Goal: Information Seeking & Learning: Learn about a topic

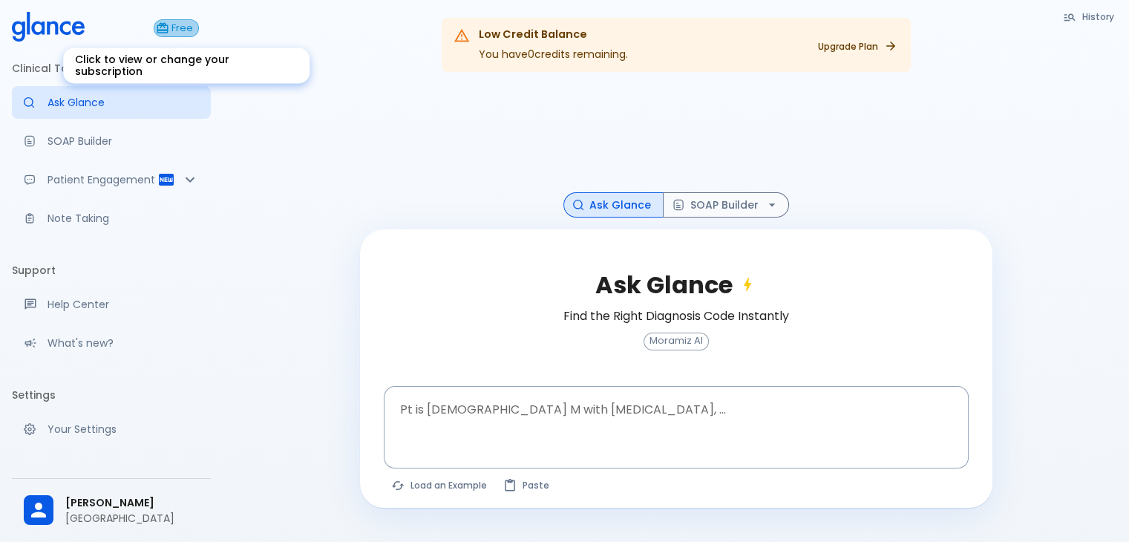
click at [172, 29] on span "Free" at bounding box center [182, 28] width 32 height 11
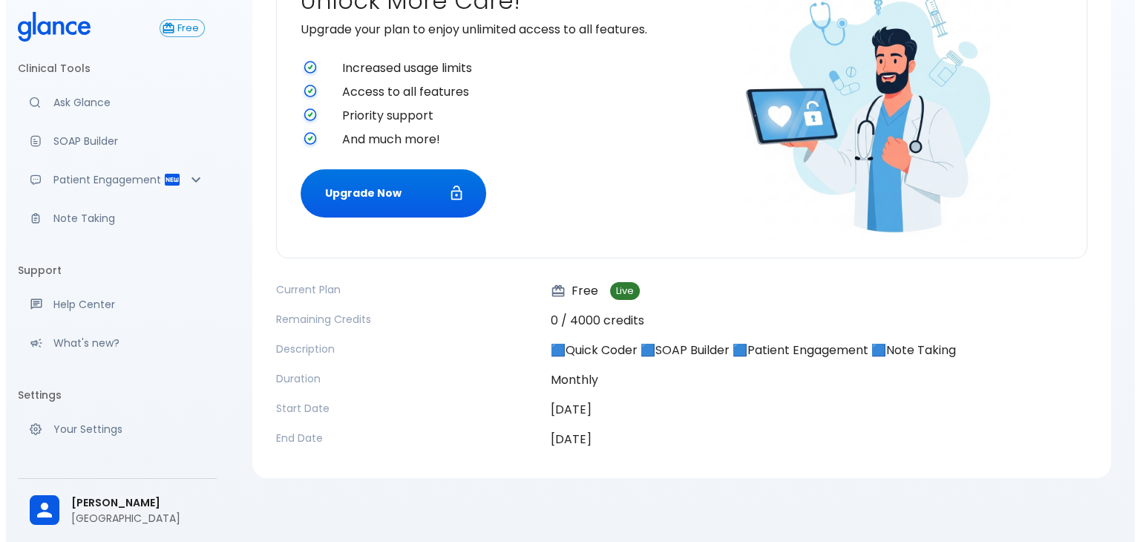
scroll to position [199, 0]
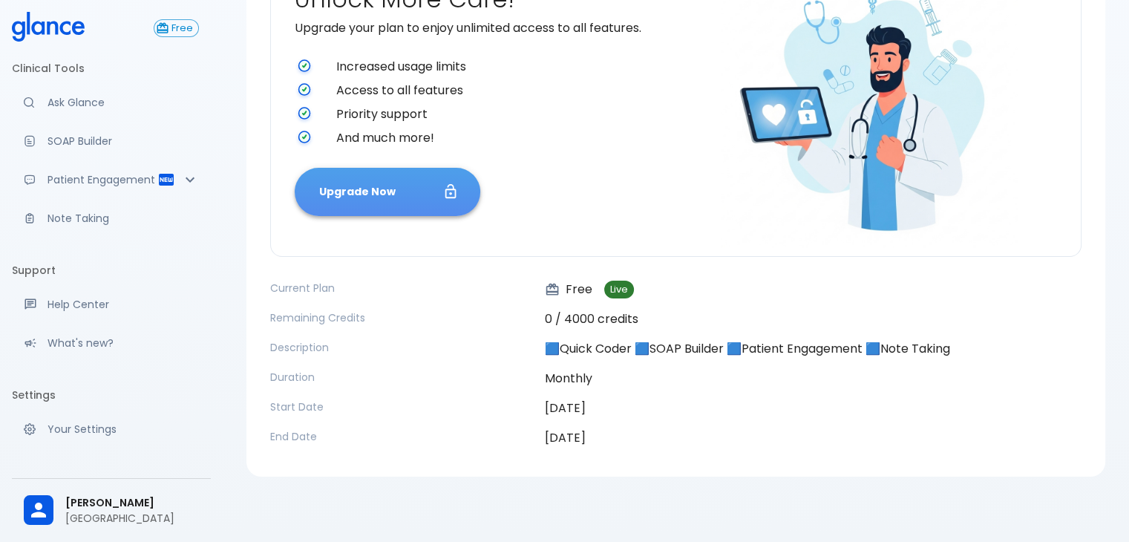
click at [403, 184] on button "Upgrade Now" at bounding box center [388, 192] width 186 height 48
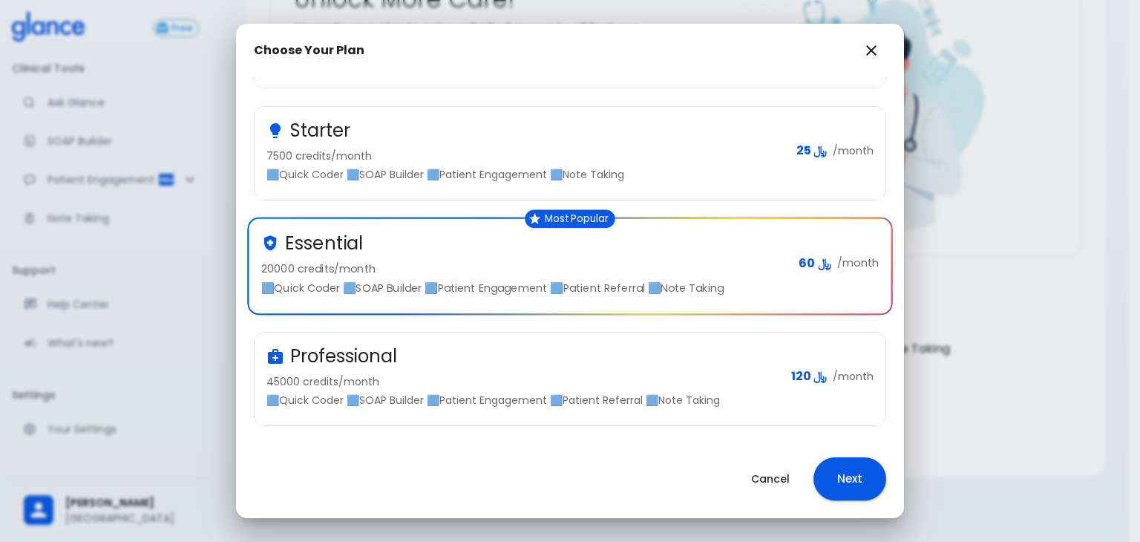
scroll to position [0, 0]
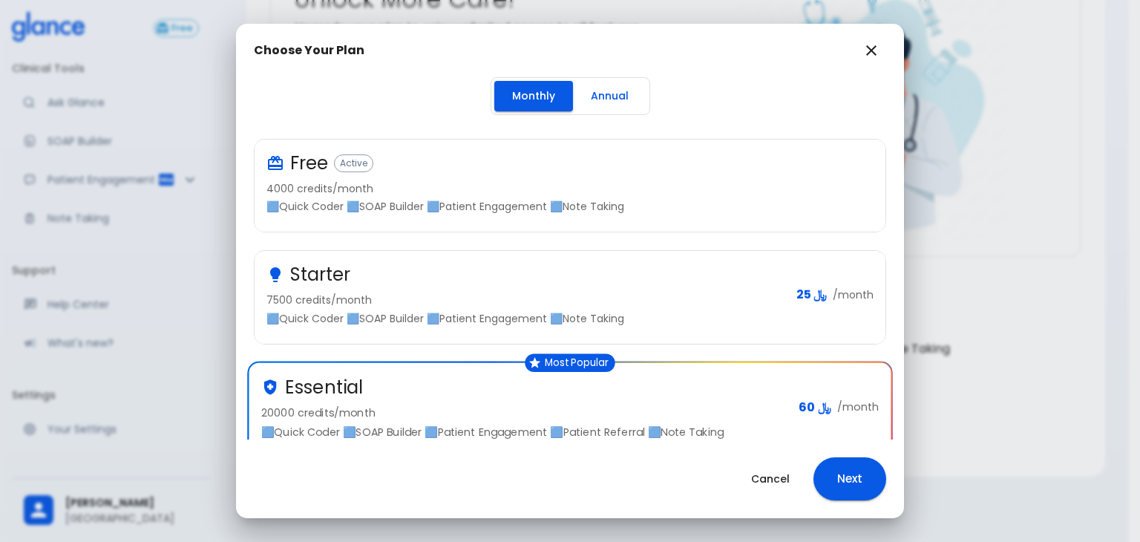
click at [602, 93] on button "Annual" at bounding box center [609, 96] width 73 height 30
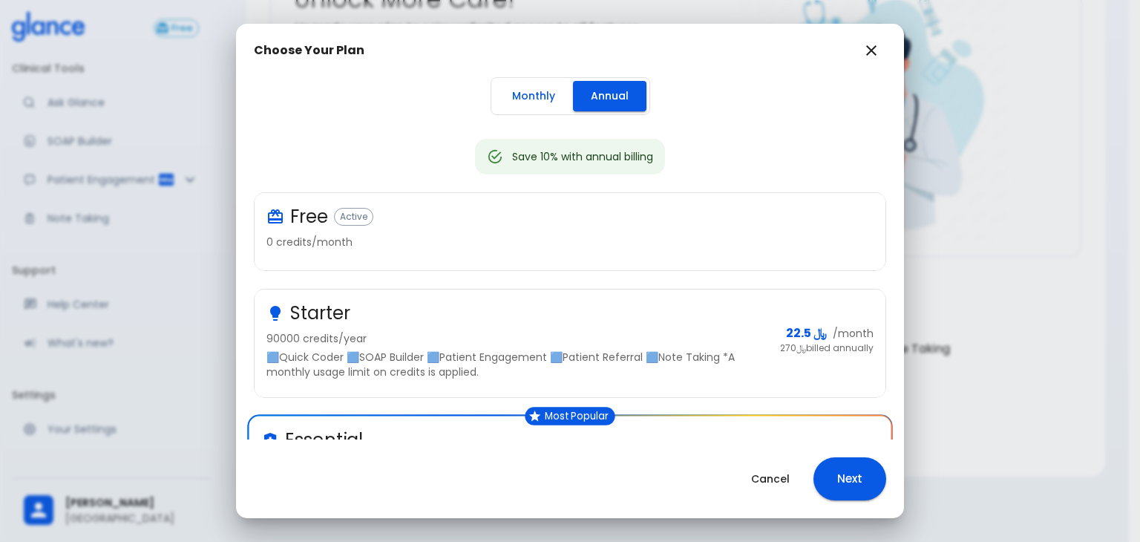
scroll to position [335, 0]
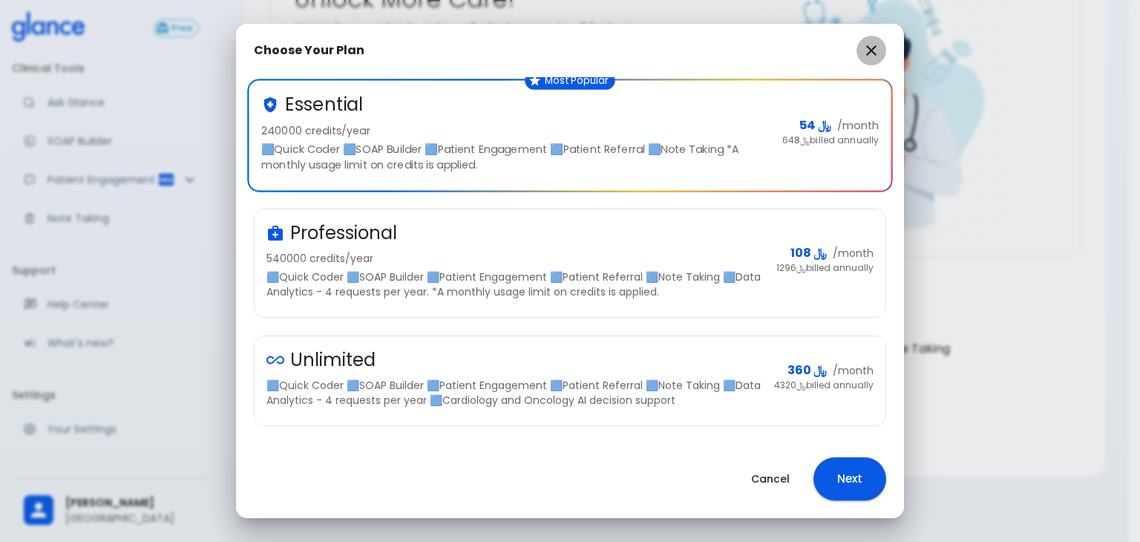
click at [868, 50] on icon "button" at bounding box center [871, 51] width 18 height 18
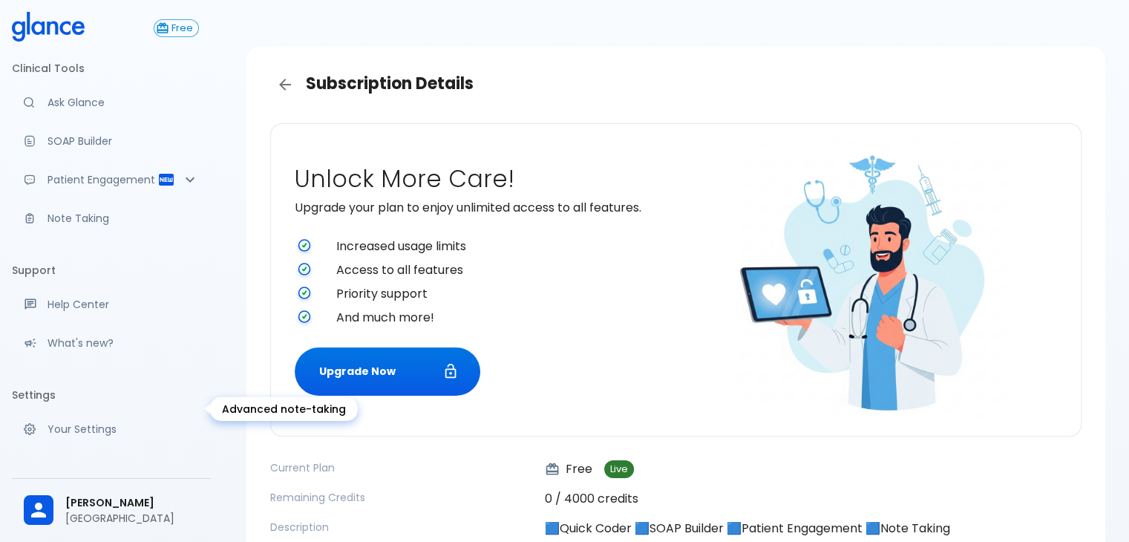
scroll to position [0, 0]
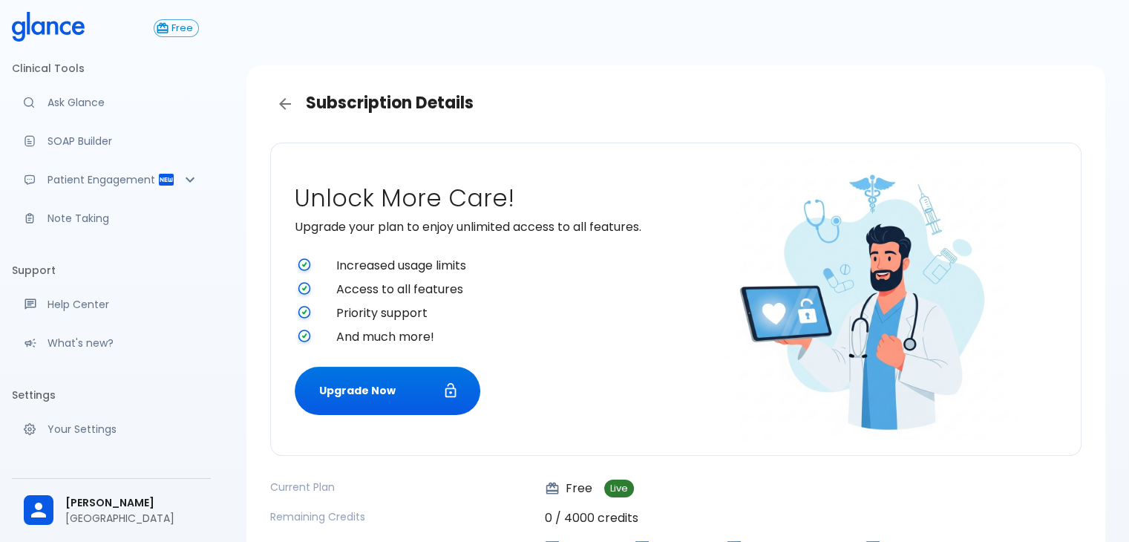
click at [56, 27] on icon at bounding box center [52, 27] width 11 height 13
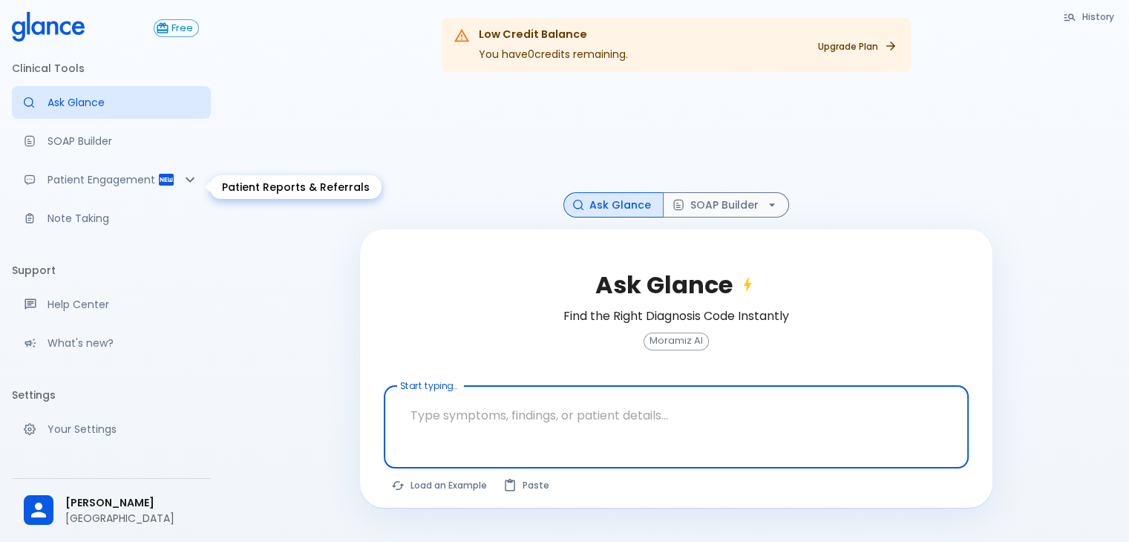
click at [86, 186] on p "Patient Engagement" at bounding box center [103, 179] width 110 height 15
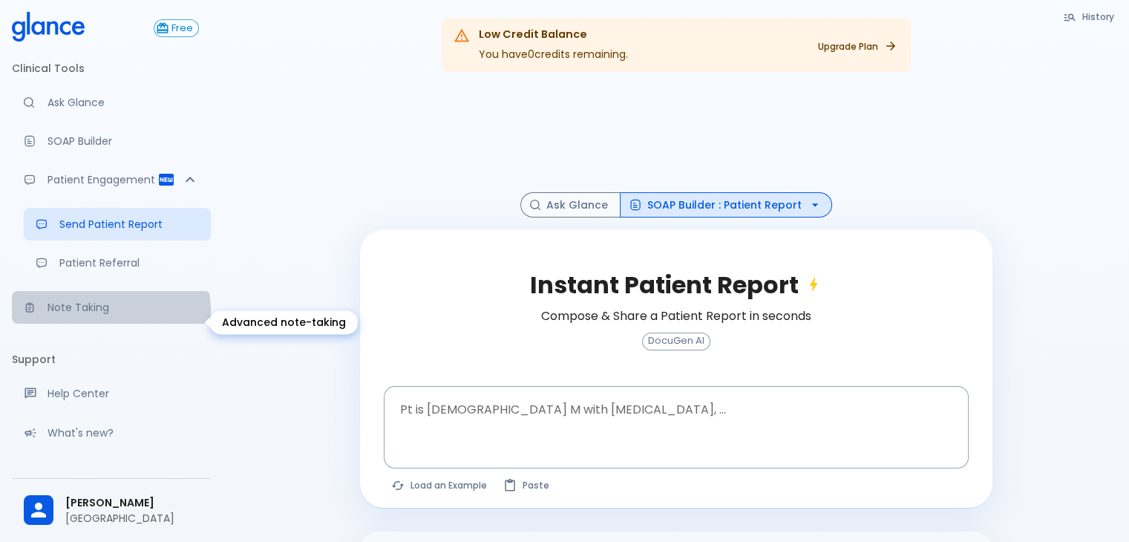
click at [110, 315] on p "Note Taking" at bounding box center [123, 307] width 151 height 15
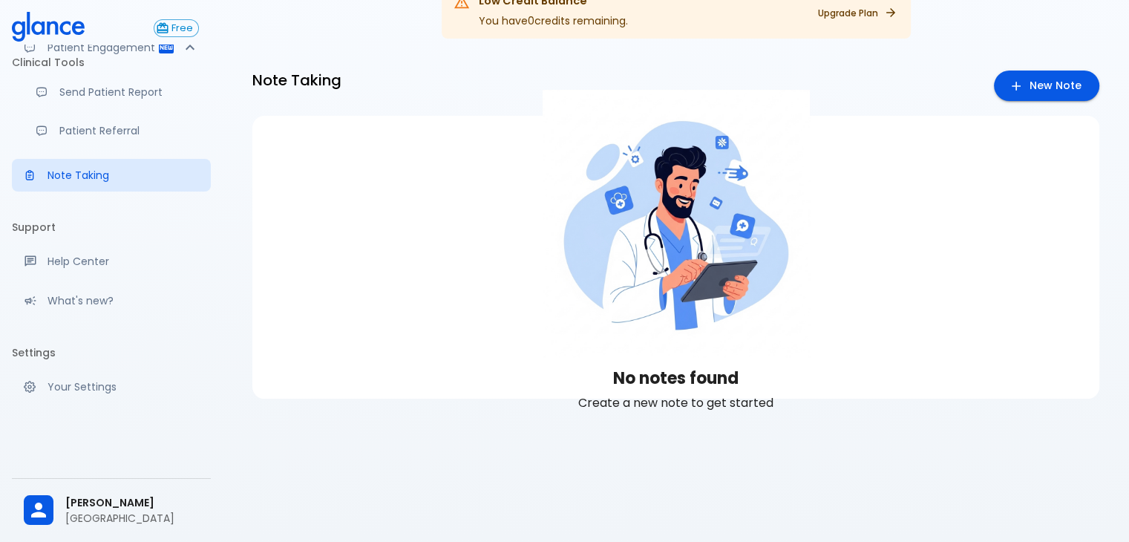
scroll to position [36, 0]
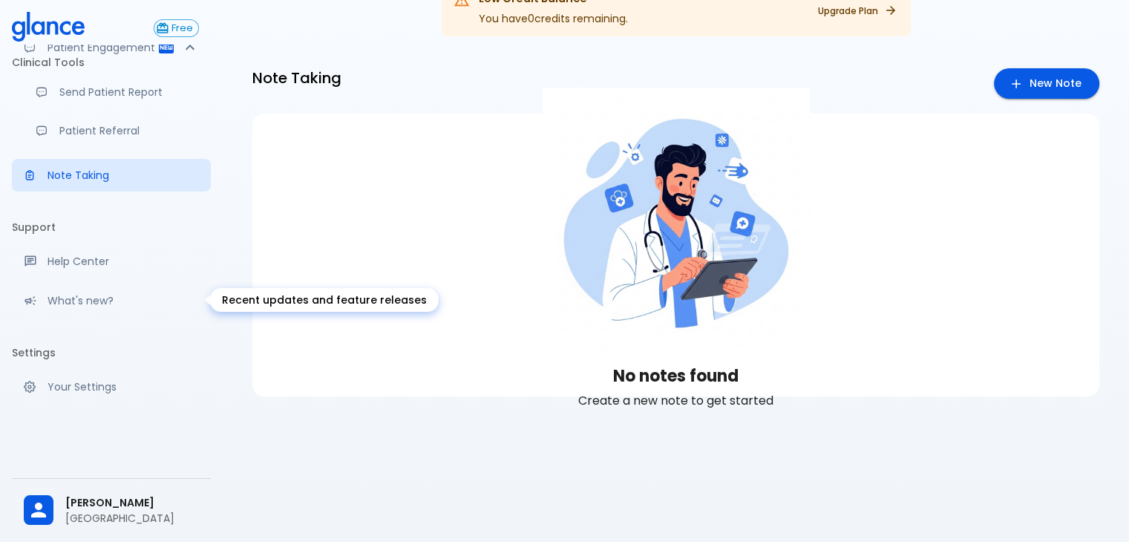
click at [85, 293] on p "What's new?" at bounding box center [123, 300] width 151 height 15
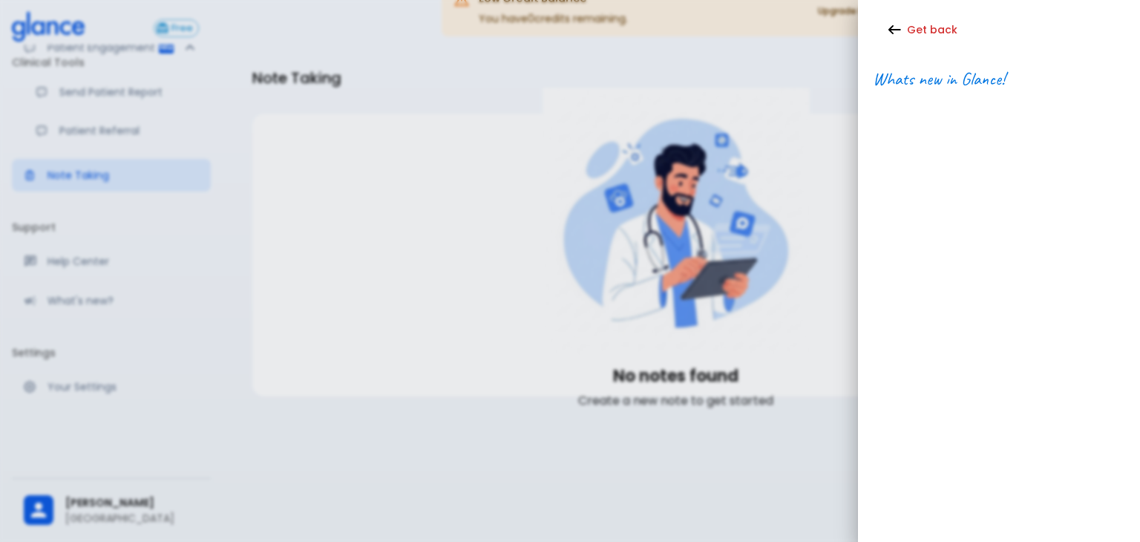
click at [79, 257] on div at bounding box center [570, 271] width 1140 height 542
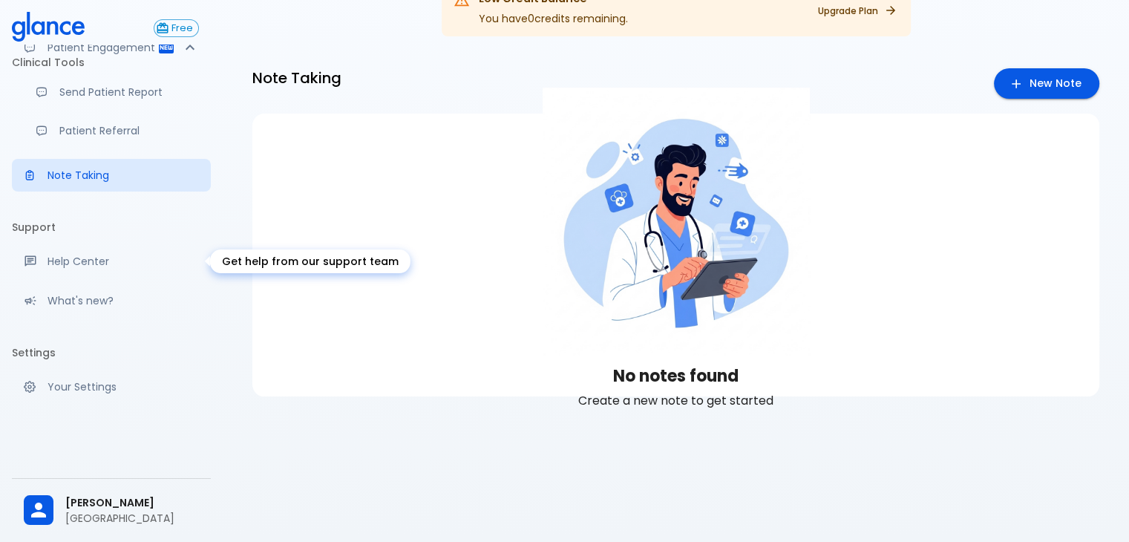
click at [94, 257] on p "Help Center" at bounding box center [123, 261] width 151 height 15
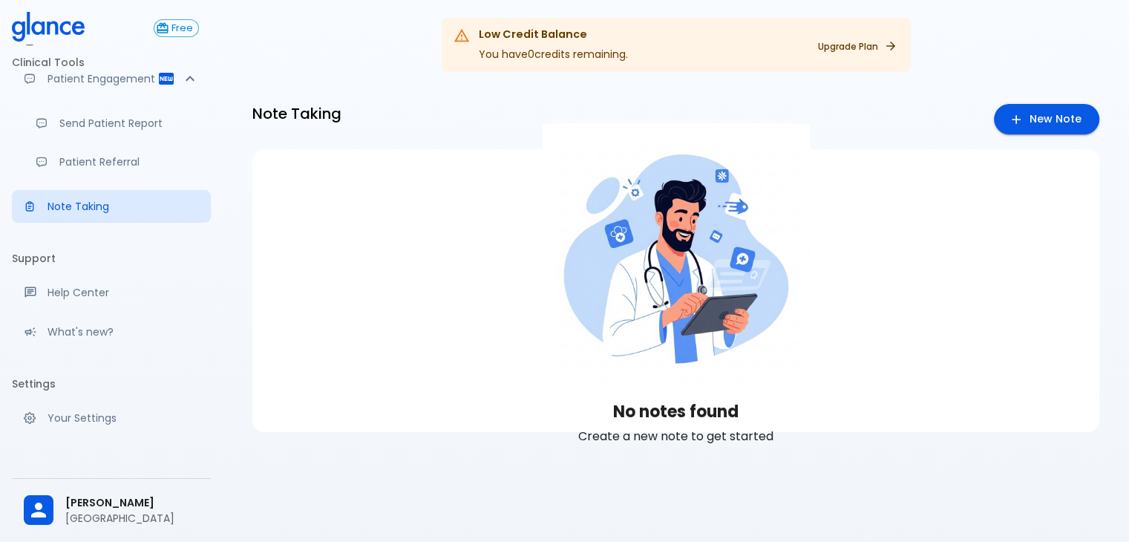
scroll to position [0, 0]
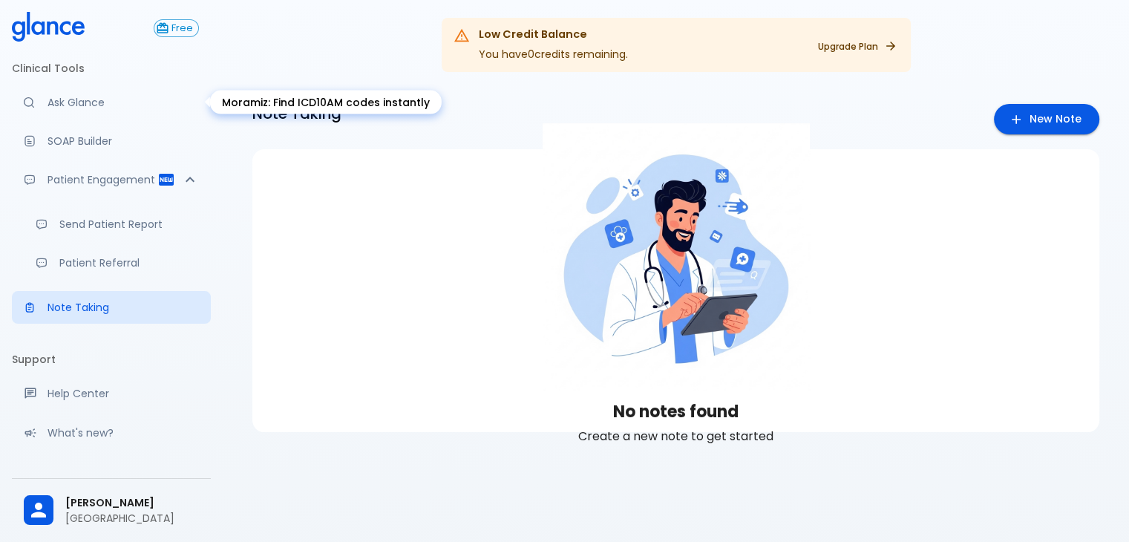
click at [86, 102] on p "Ask Glance" at bounding box center [123, 102] width 151 height 15
